Goal: Navigation & Orientation: Find specific page/section

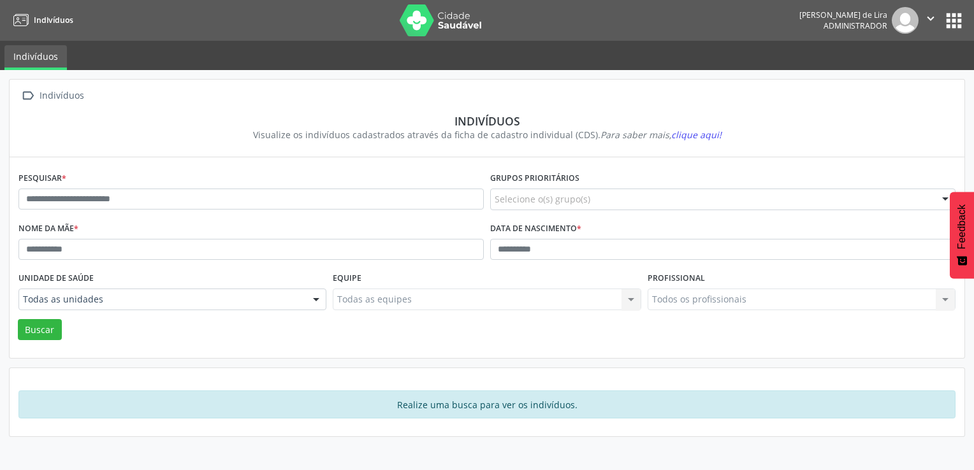
click at [951, 17] on button "apps" at bounding box center [954, 21] width 22 height 22
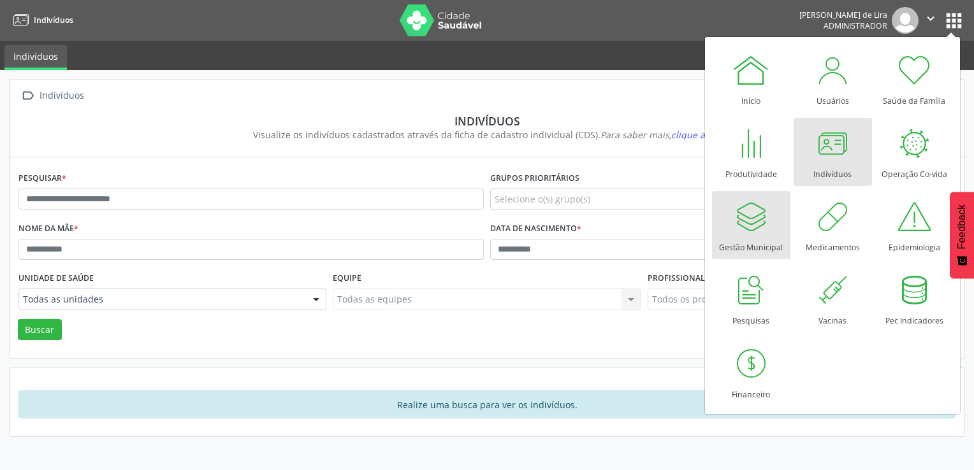
click at [738, 220] on div at bounding box center [751, 217] width 38 height 38
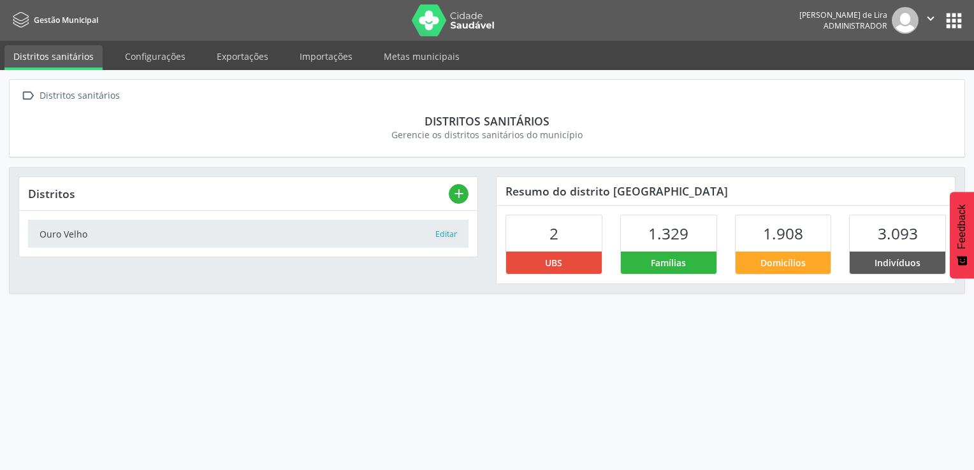
click at [954, 24] on button "apps" at bounding box center [954, 21] width 22 height 22
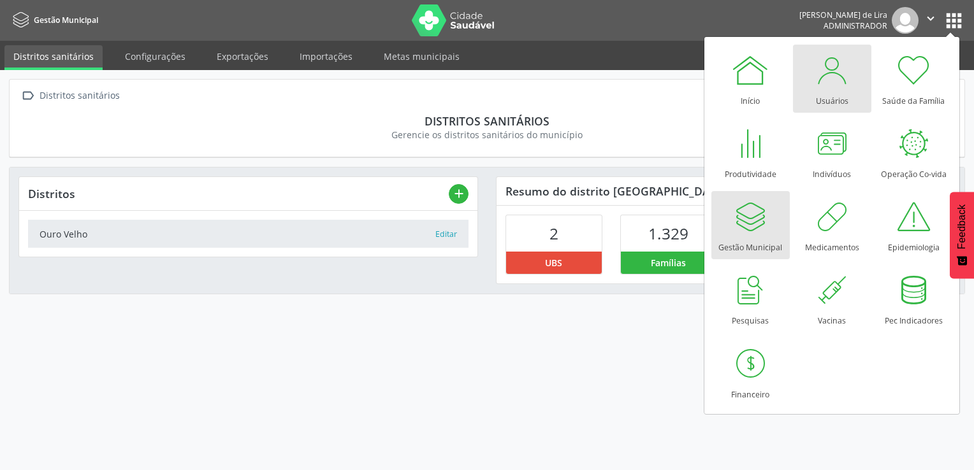
click at [825, 83] on div at bounding box center [832, 70] width 38 height 38
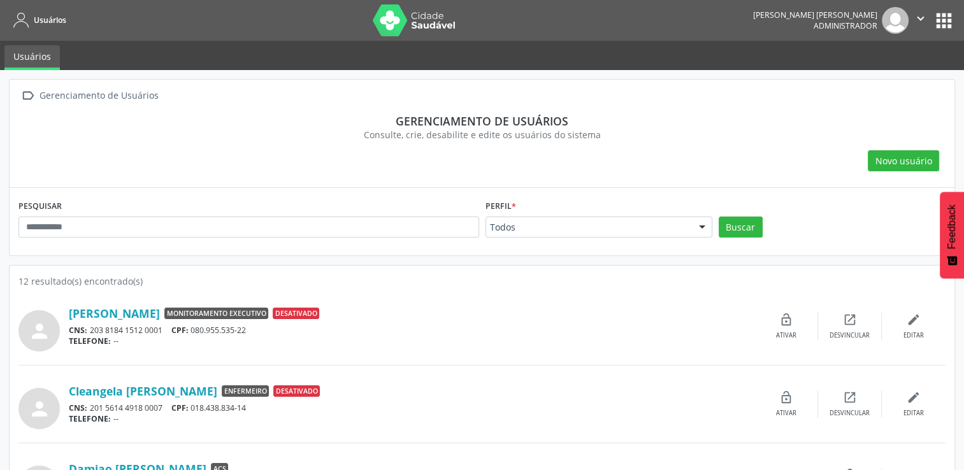
click at [25, 56] on link "Usuários" at bounding box center [31, 57] width 55 height 25
click at [43, 22] on span "Usuários" at bounding box center [50, 20] width 33 height 11
